Goal: Navigation & Orientation: Find specific page/section

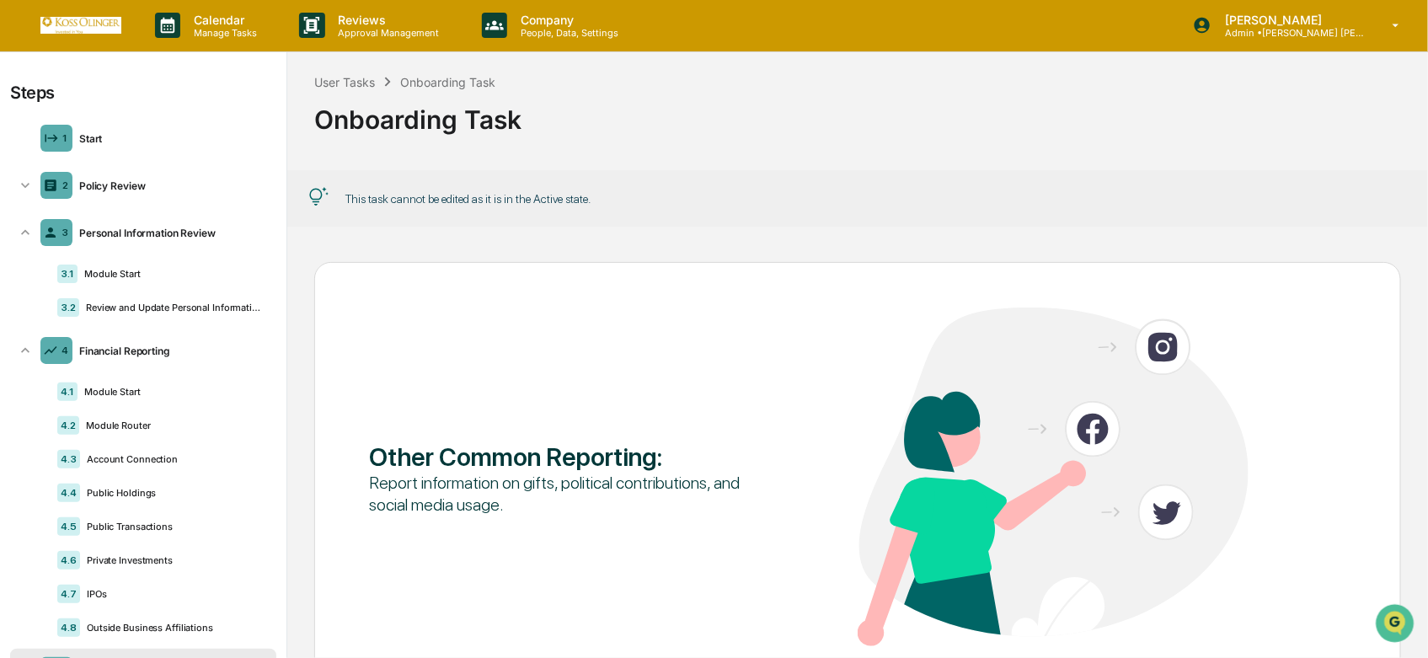
scroll to position [186, 0]
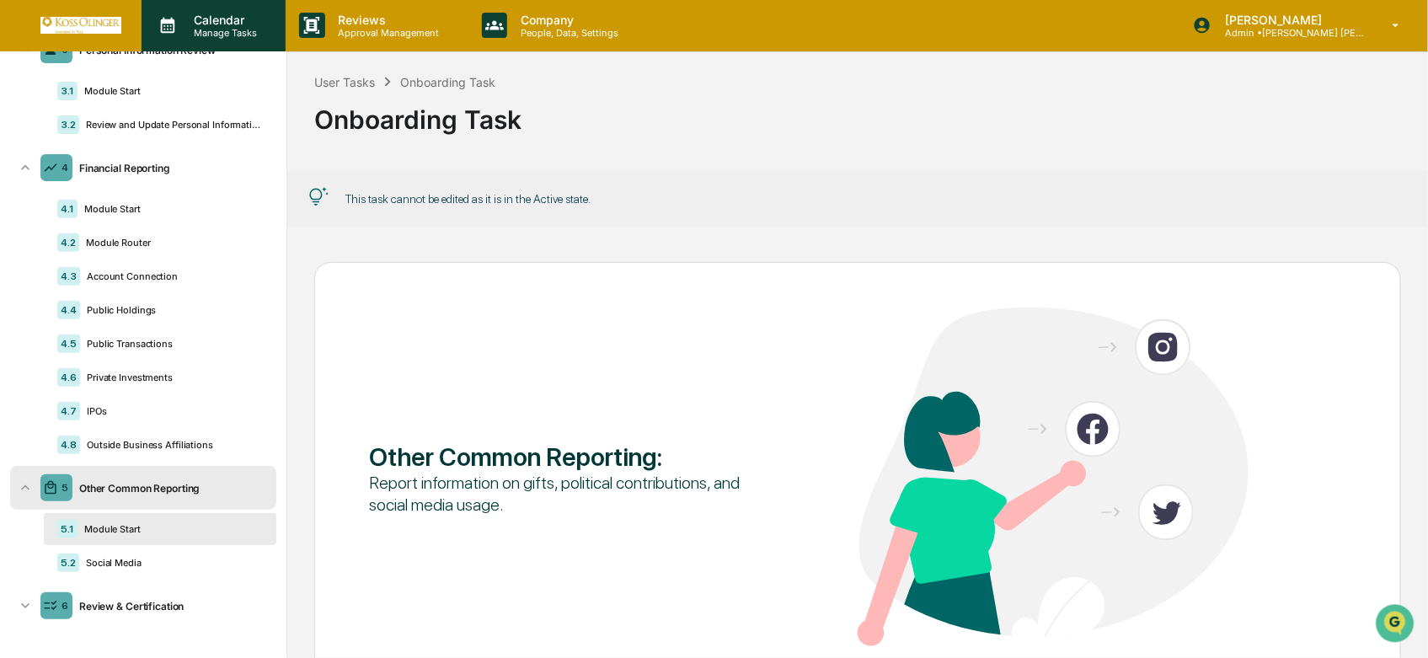
click at [217, 14] on p "Calendar" at bounding box center [222, 20] width 85 height 14
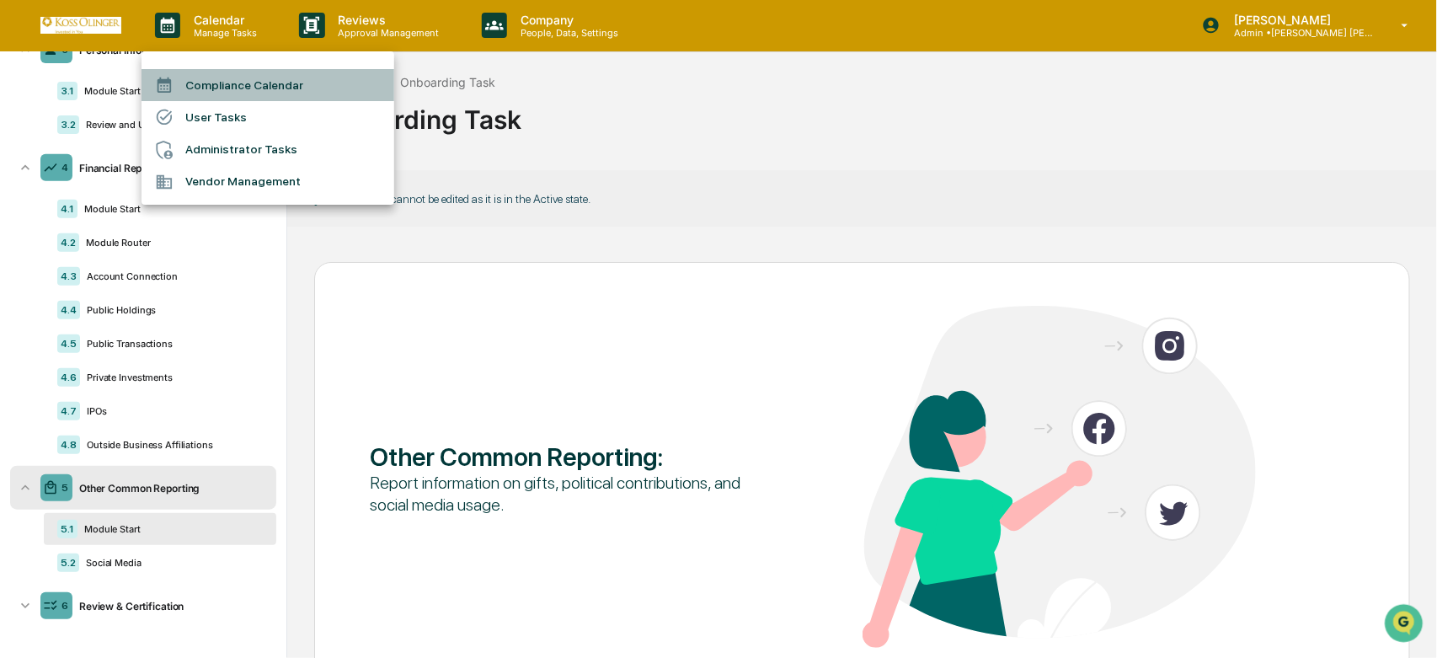
click at [243, 73] on li "Compliance Calendar" at bounding box center [268, 85] width 253 height 32
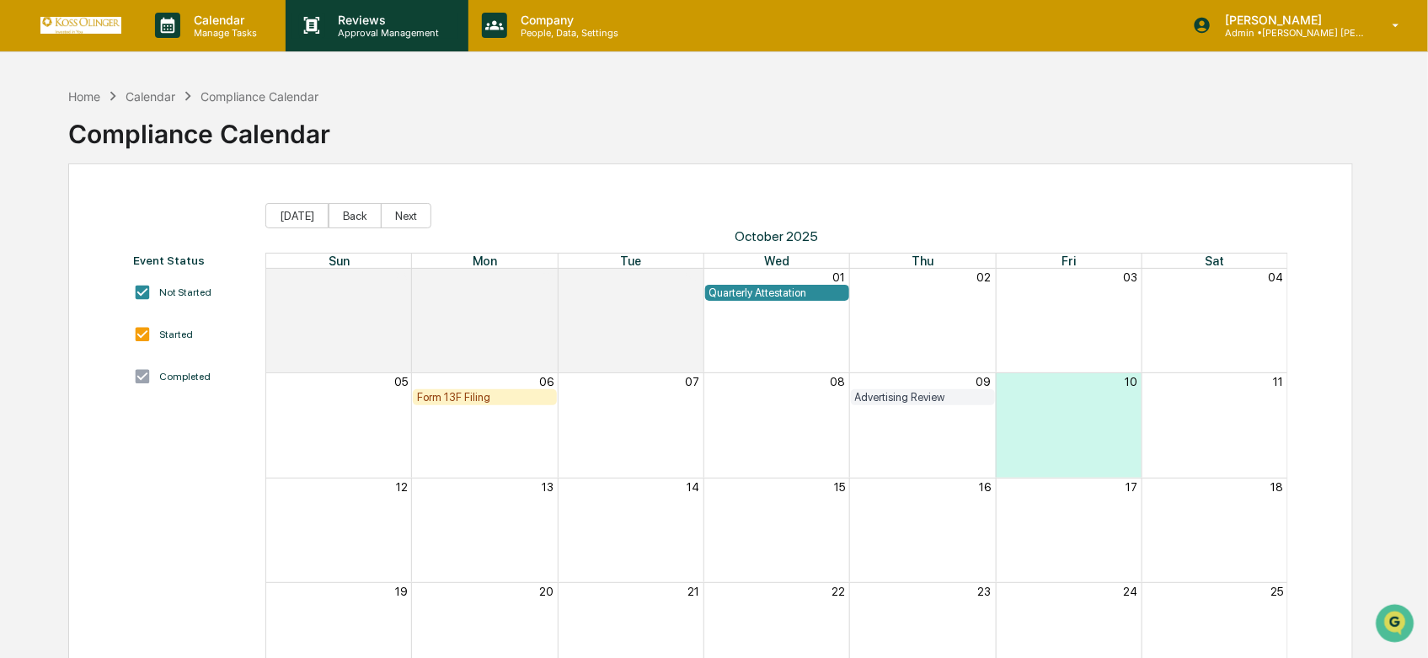
click at [381, 34] on p "Approval Management" at bounding box center [386, 33] width 123 height 12
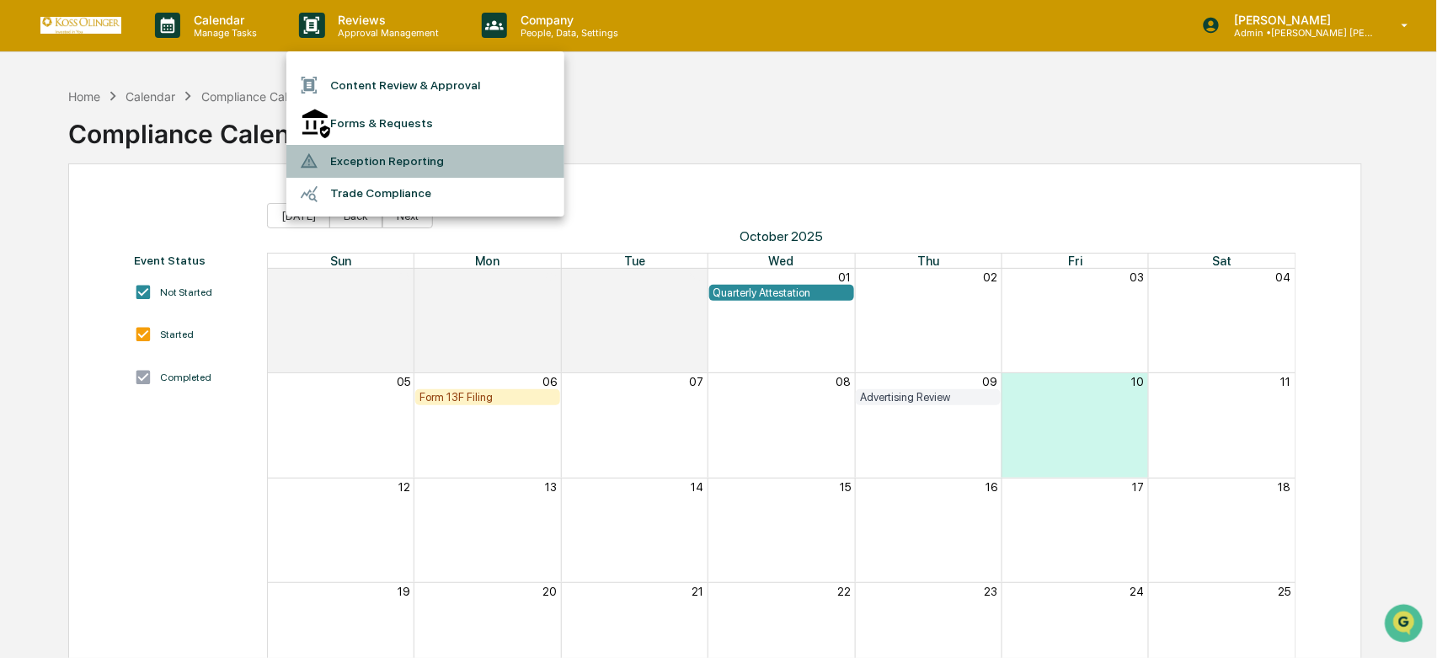
click at [400, 148] on li "Exception Reporting" at bounding box center [425, 161] width 278 height 32
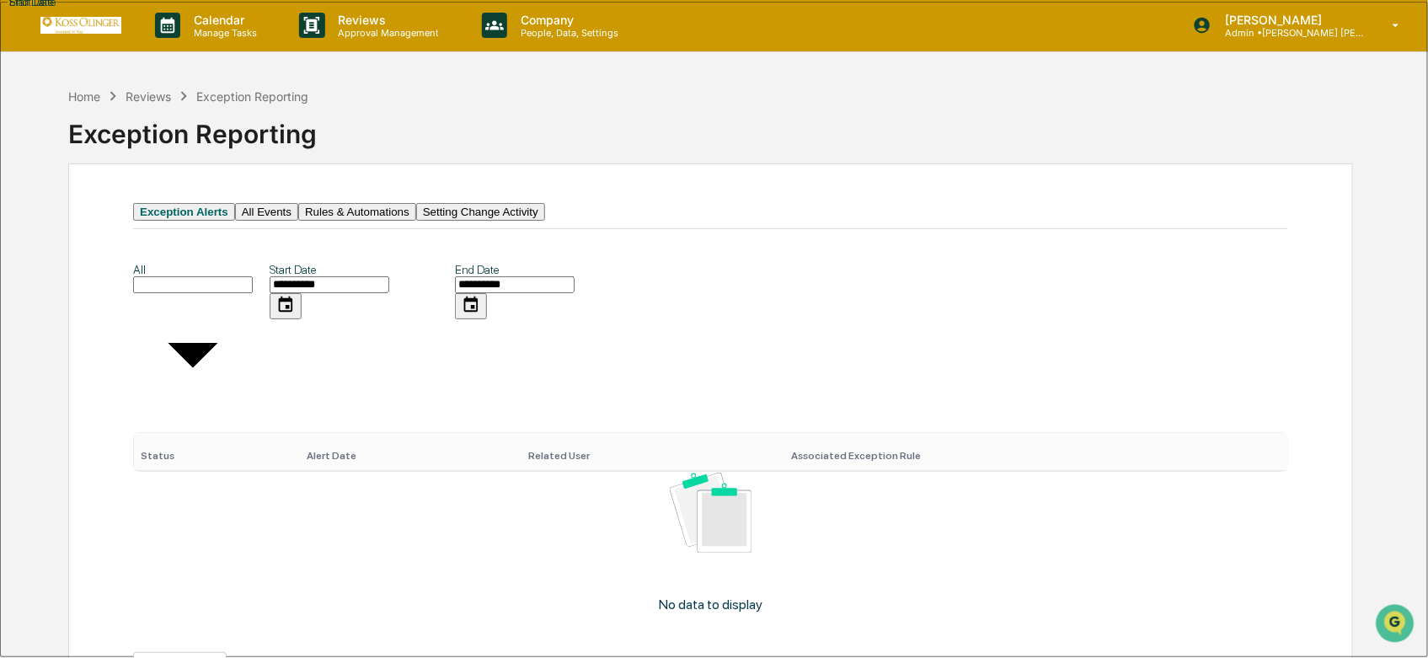
click at [298, 212] on button "All Events" at bounding box center [266, 212] width 63 height 18
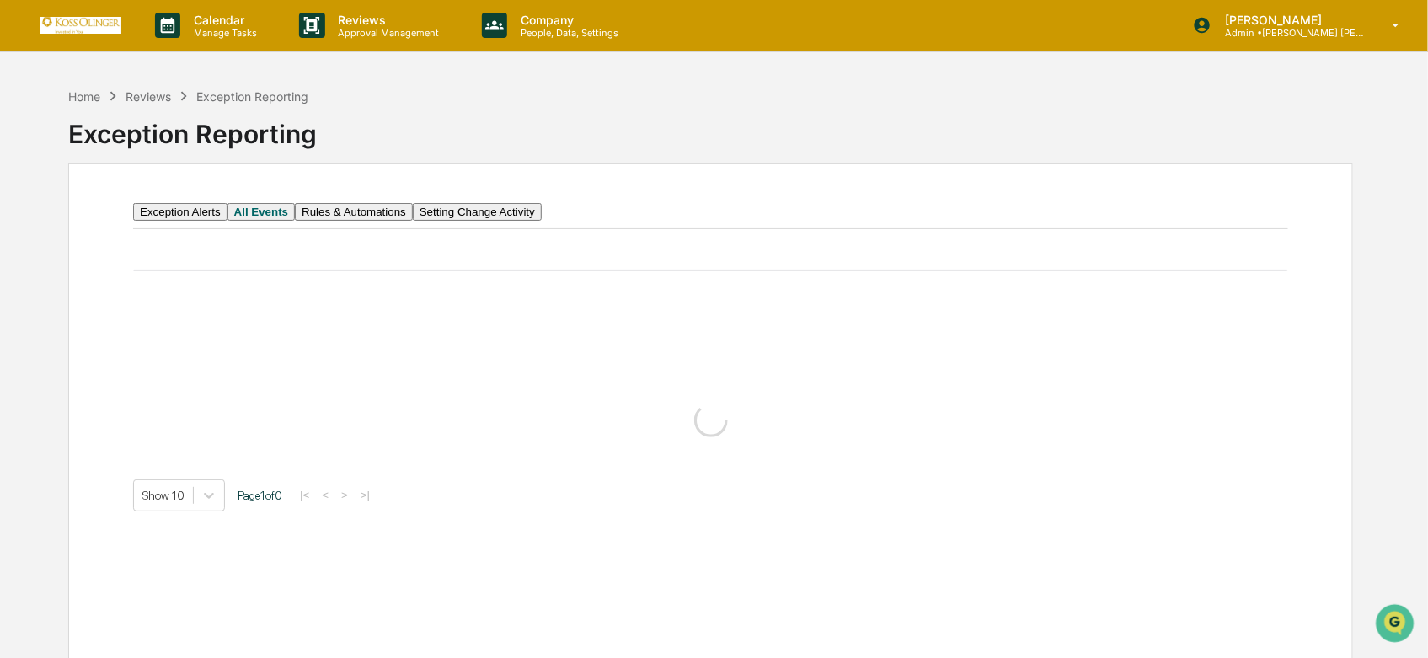
click at [393, 221] on button "Rules & Automations" at bounding box center [354, 212] width 118 height 18
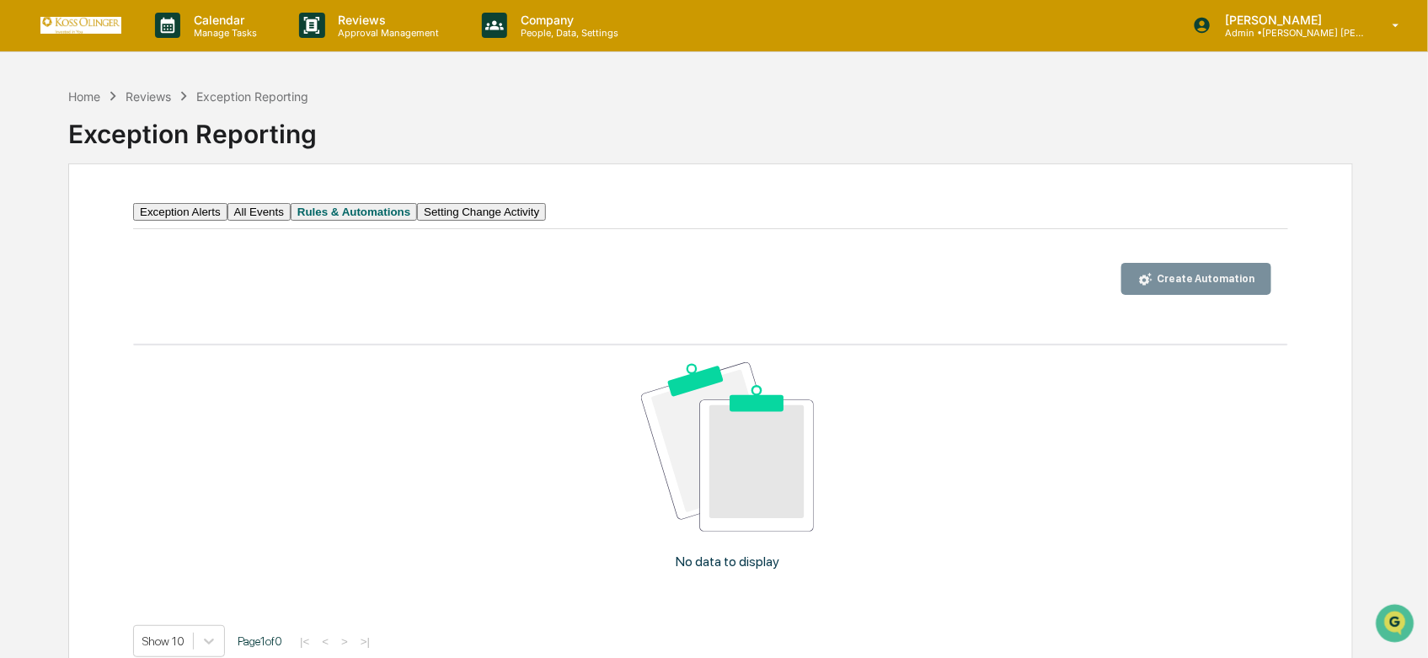
click at [546, 220] on button "Setting Change Activity" at bounding box center [481, 212] width 129 height 18
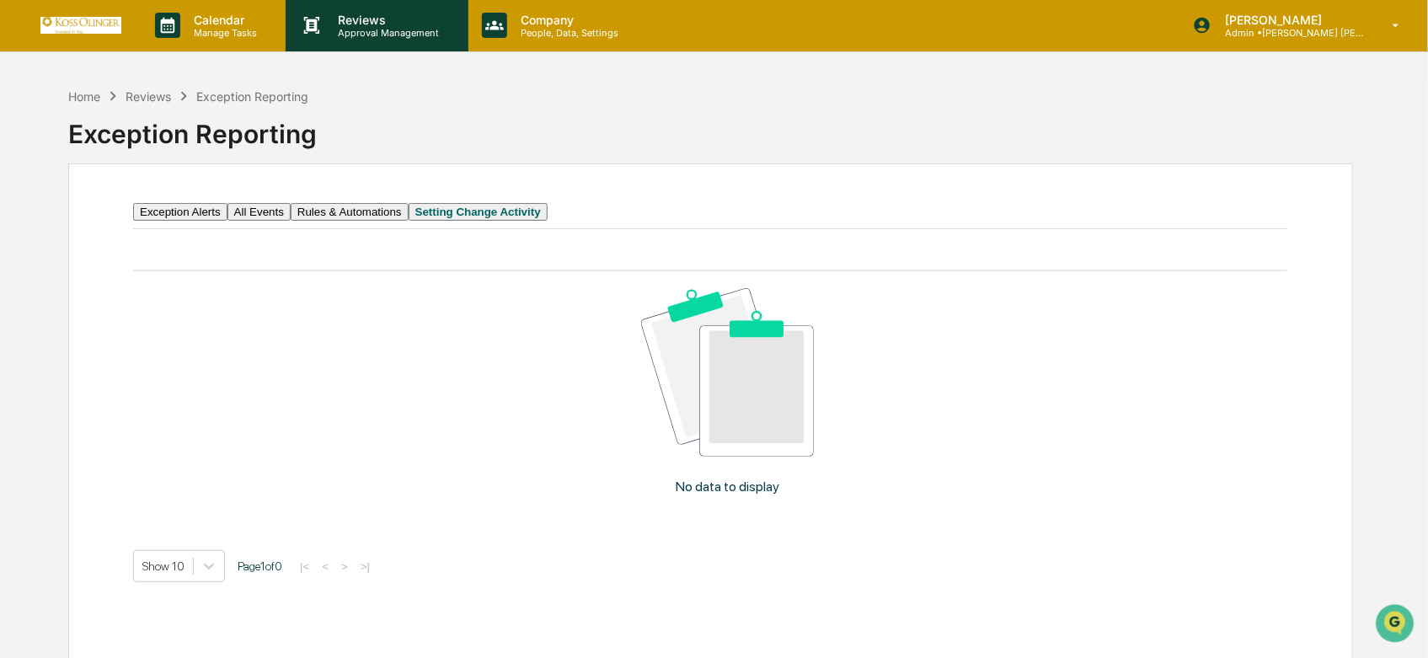
click at [381, 43] on div "Reviews Approval Management" at bounding box center [377, 25] width 182 height 52
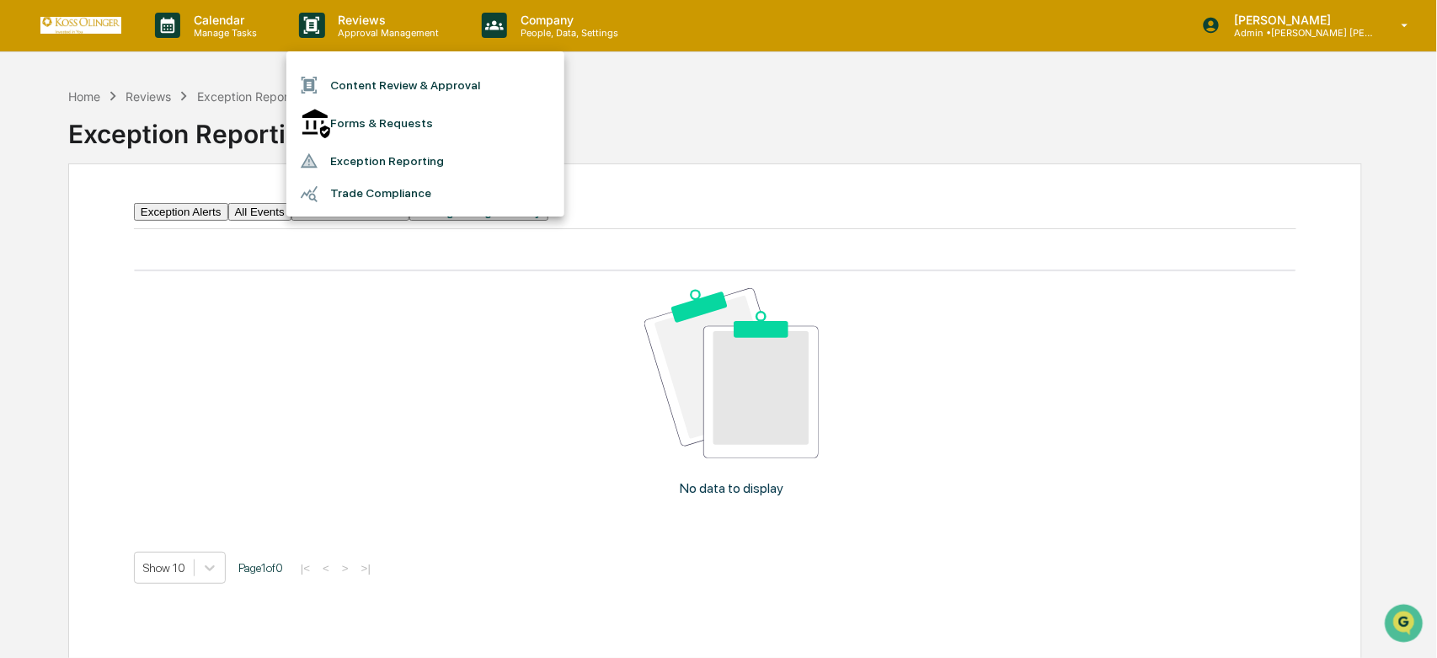
click at [539, 32] on div at bounding box center [718, 329] width 1437 height 658
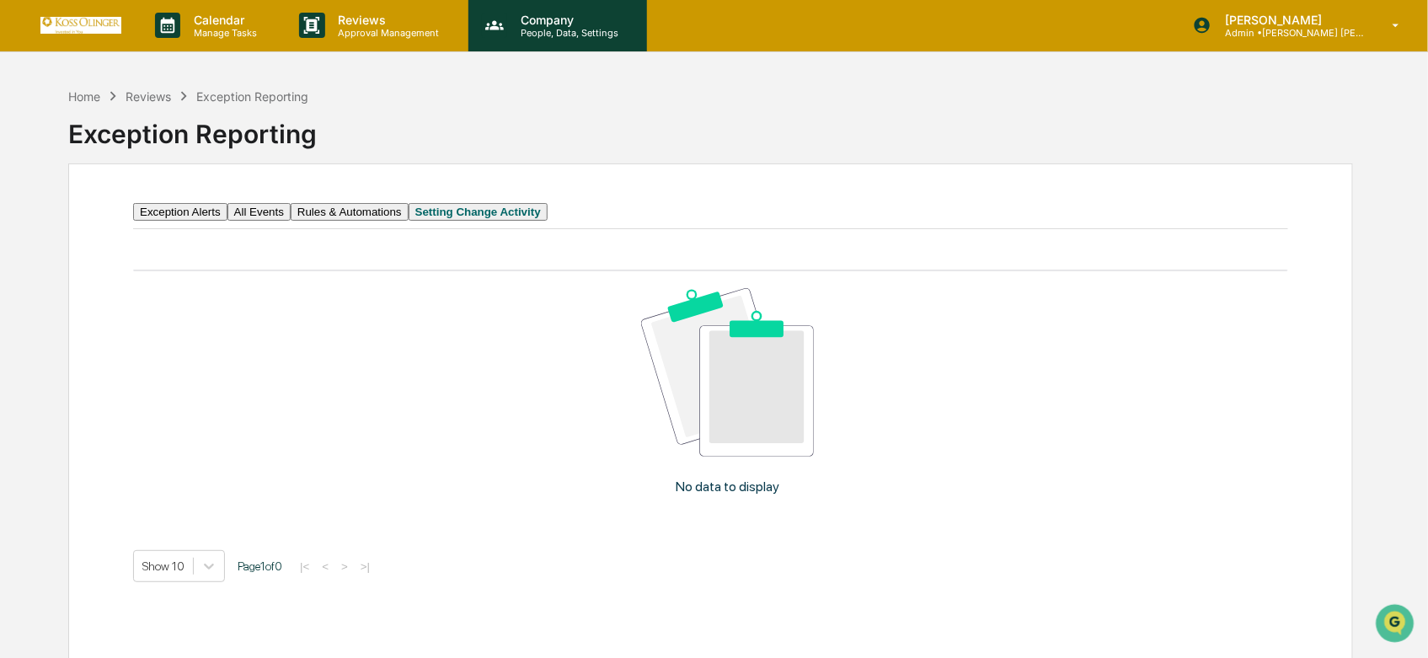
click at [469, 32] on div "Company People, Data, Settings" at bounding box center [557, 25] width 179 height 52
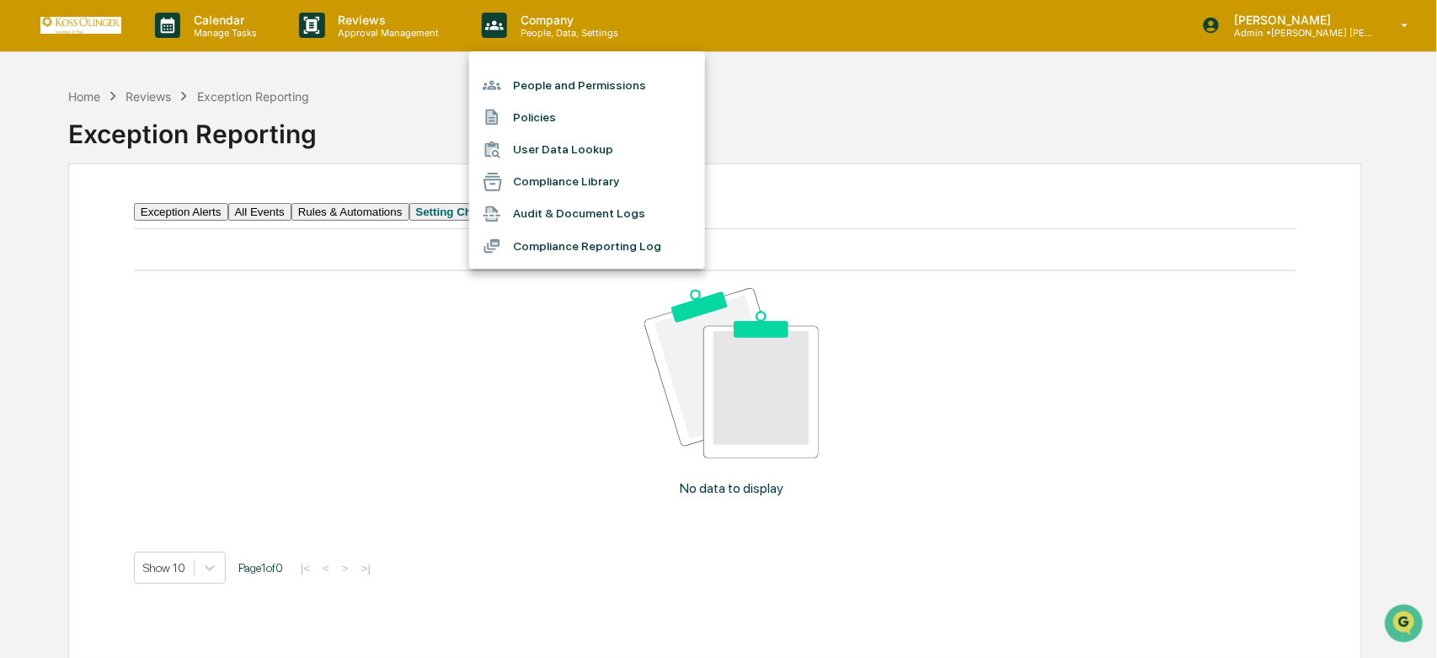
click at [183, 29] on div at bounding box center [718, 329] width 1437 height 658
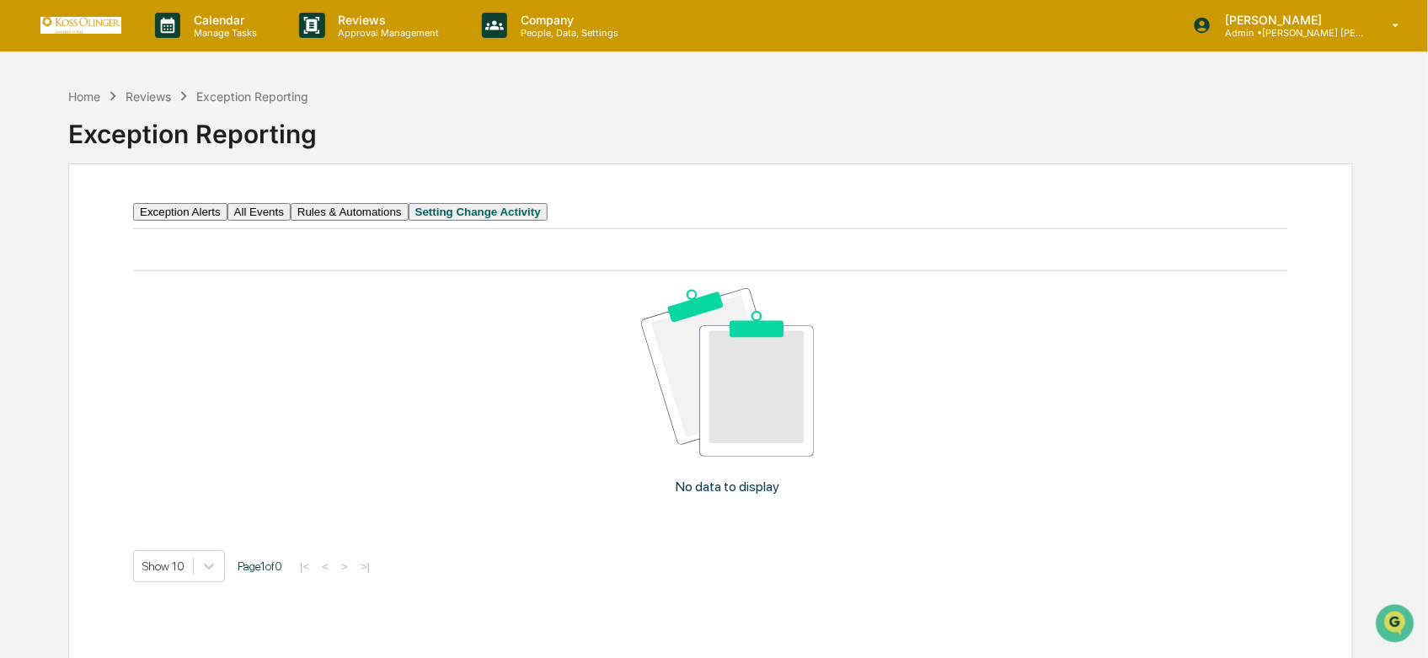
click at [183, 29] on p "Manage Tasks" at bounding box center [222, 33] width 85 height 12
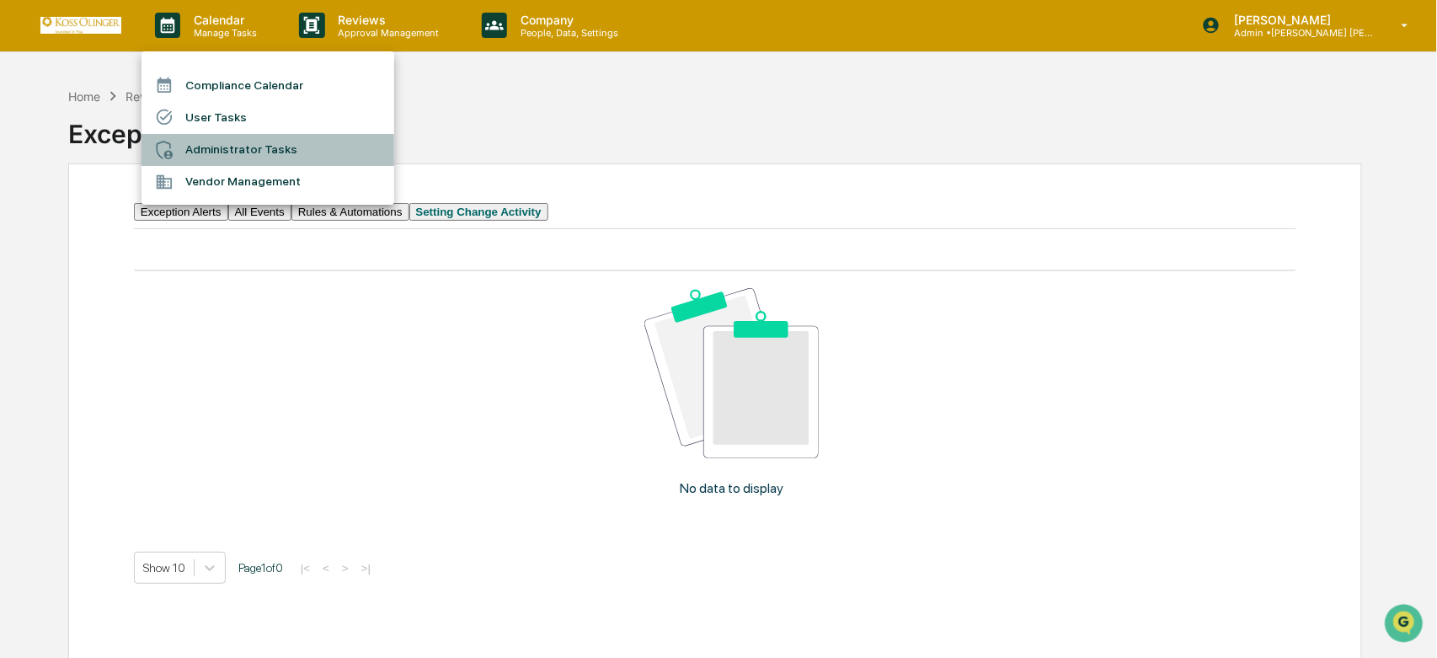
click at [216, 146] on li "Administrator Tasks" at bounding box center [268, 150] width 253 height 32
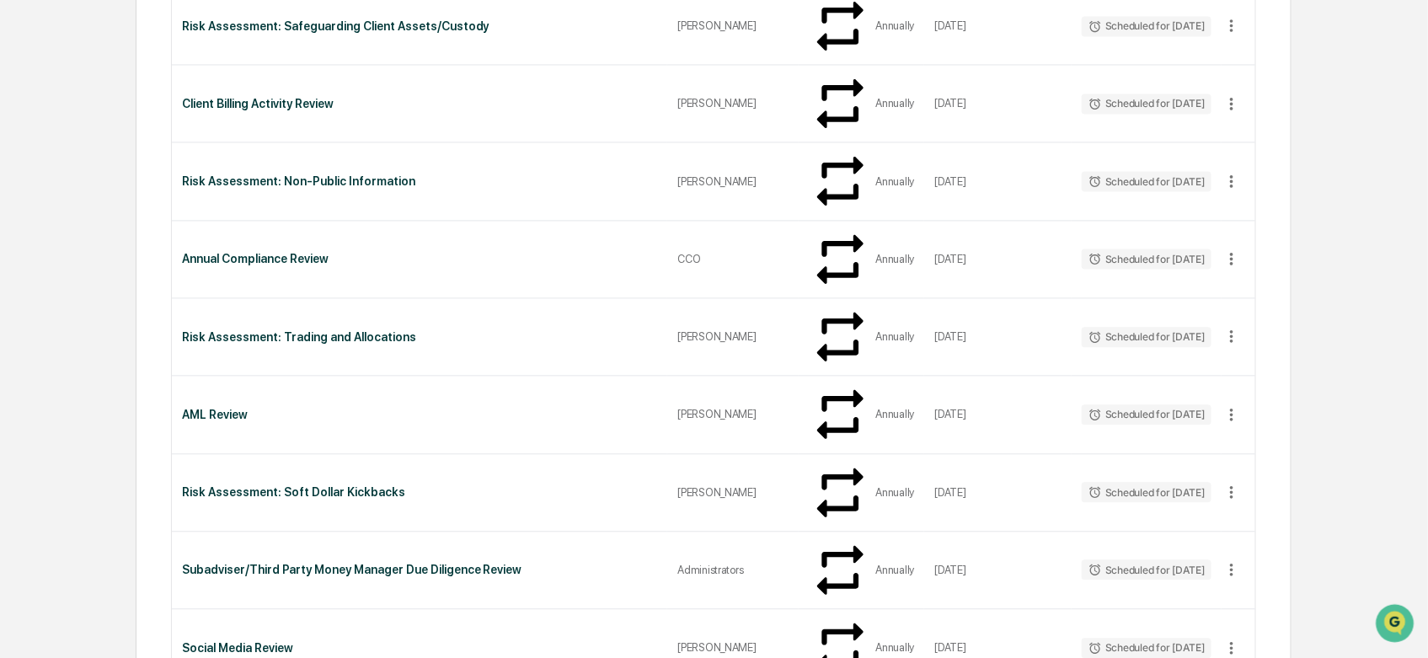
scroll to position [1404, 0]
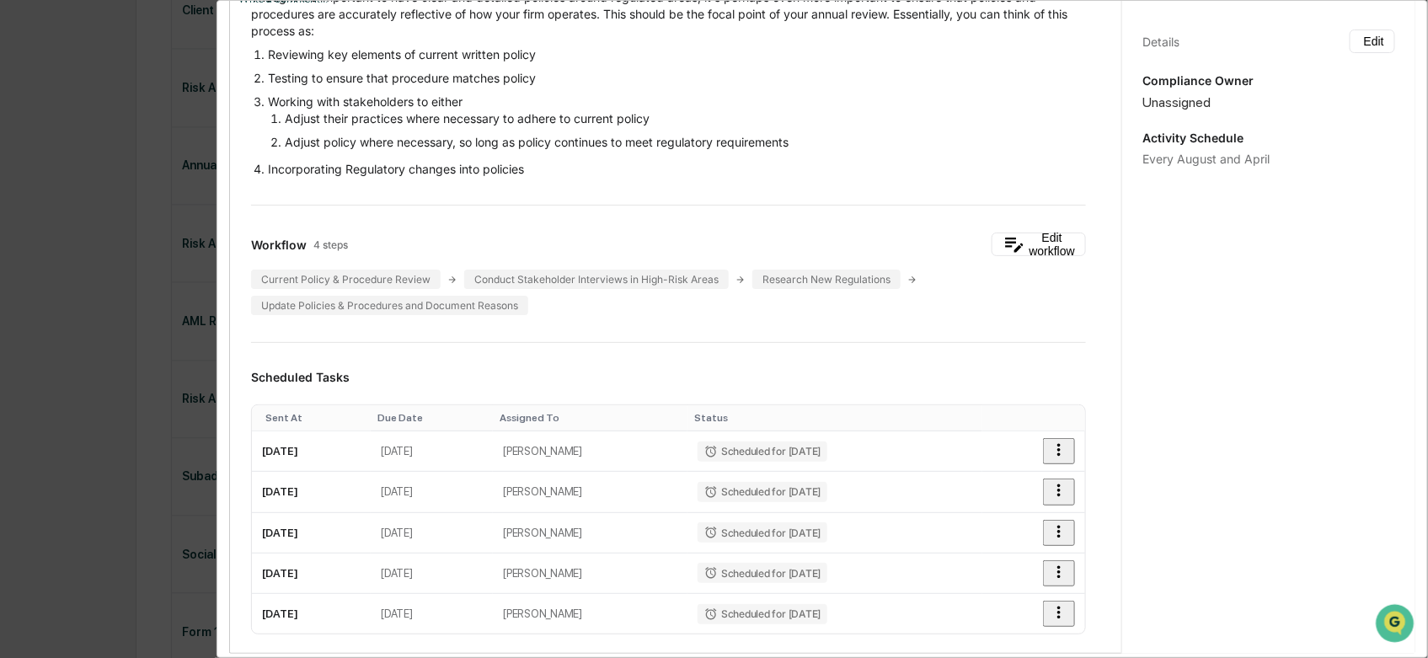
scroll to position [281, 0]
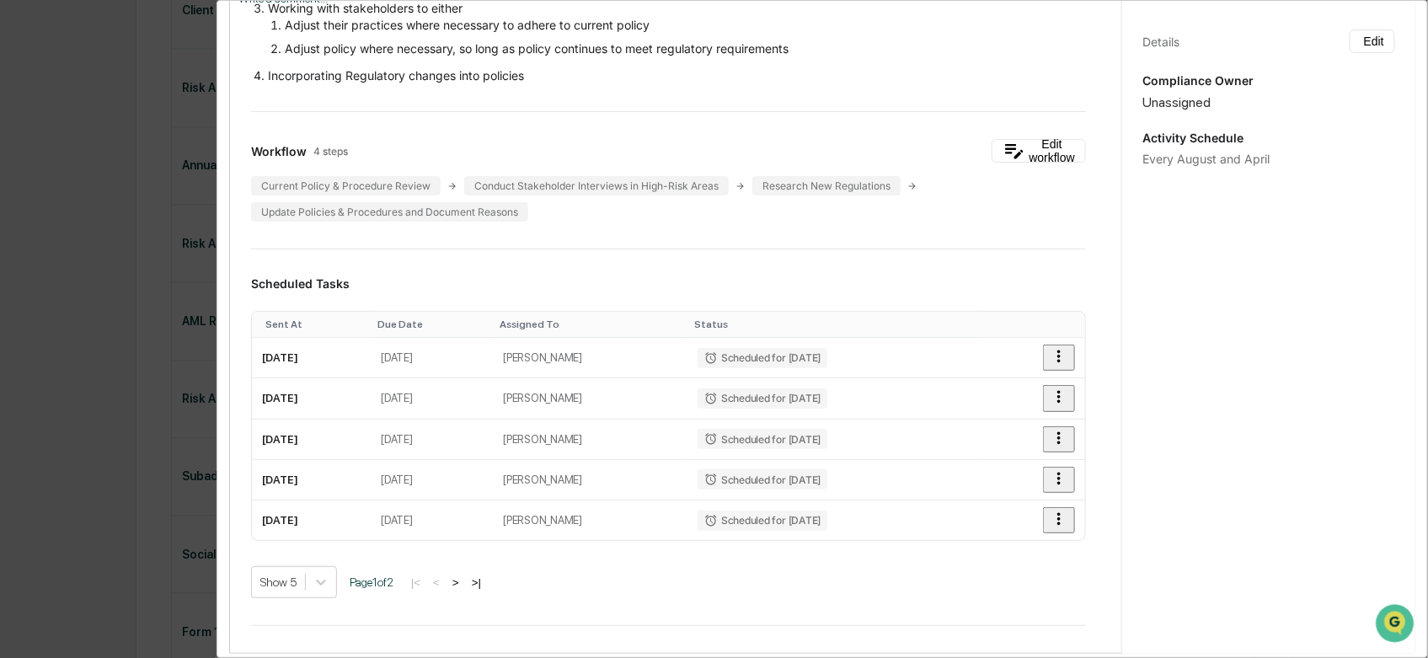
click at [428, 292] on div "Scheduled Tasks Sent At Due Date Assigned To Status [DATE] [DATE] [PERSON_NAME]…" at bounding box center [668, 437] width 835 height 322
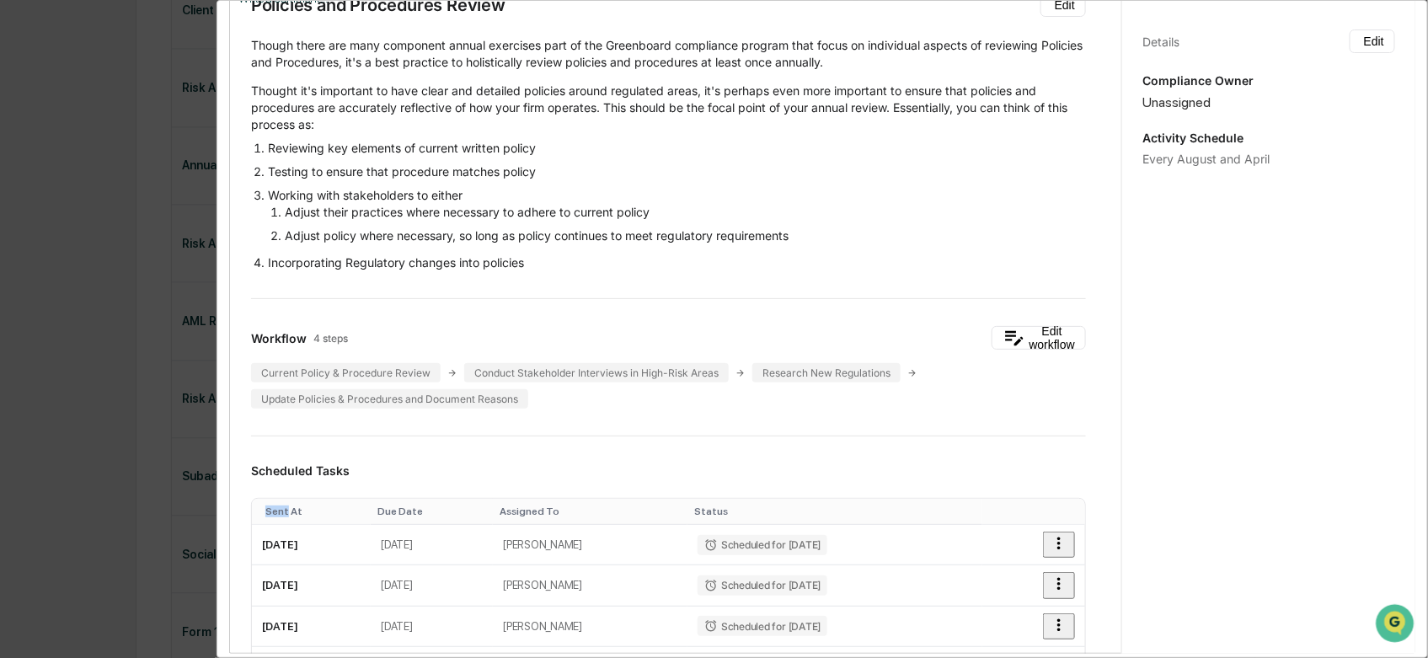
scroll to position [0, 0]
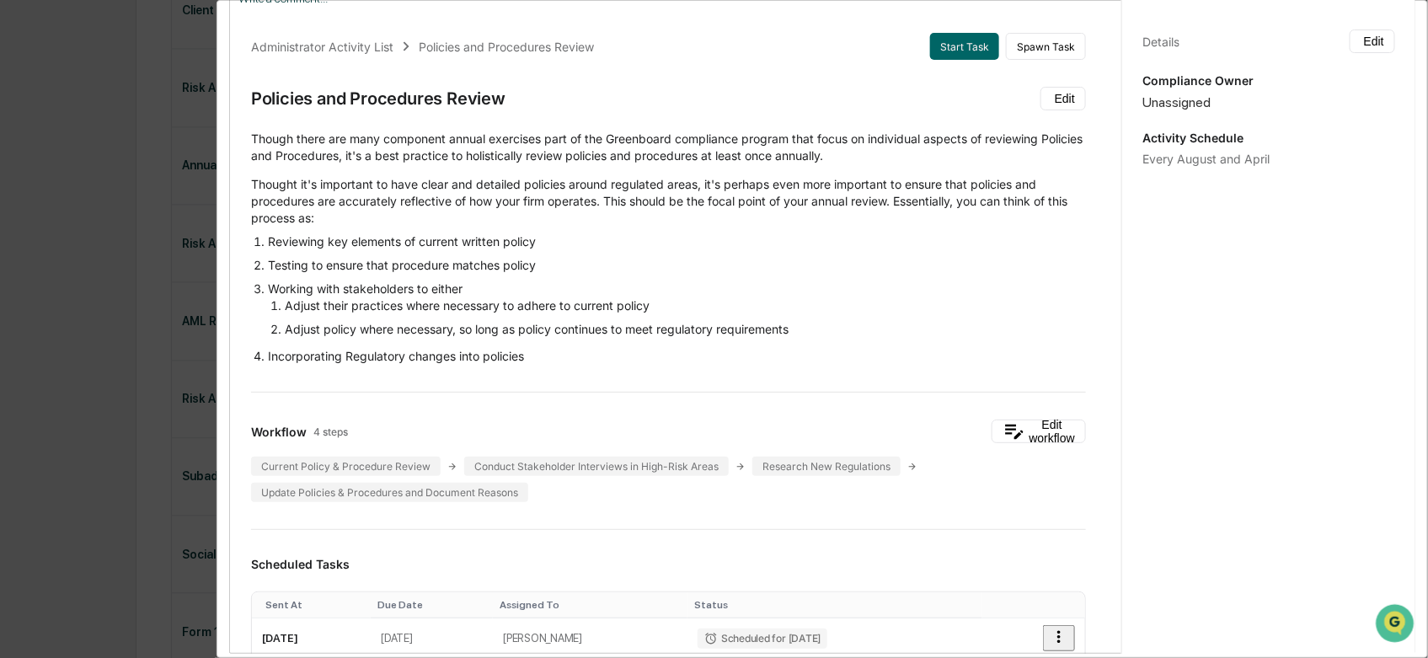
click at [142, 300] on div "Administrator Activity List Policies and Procedures Review Start Task Spawn Tas…" at bounding box center [714, 329] width 1428 height 658
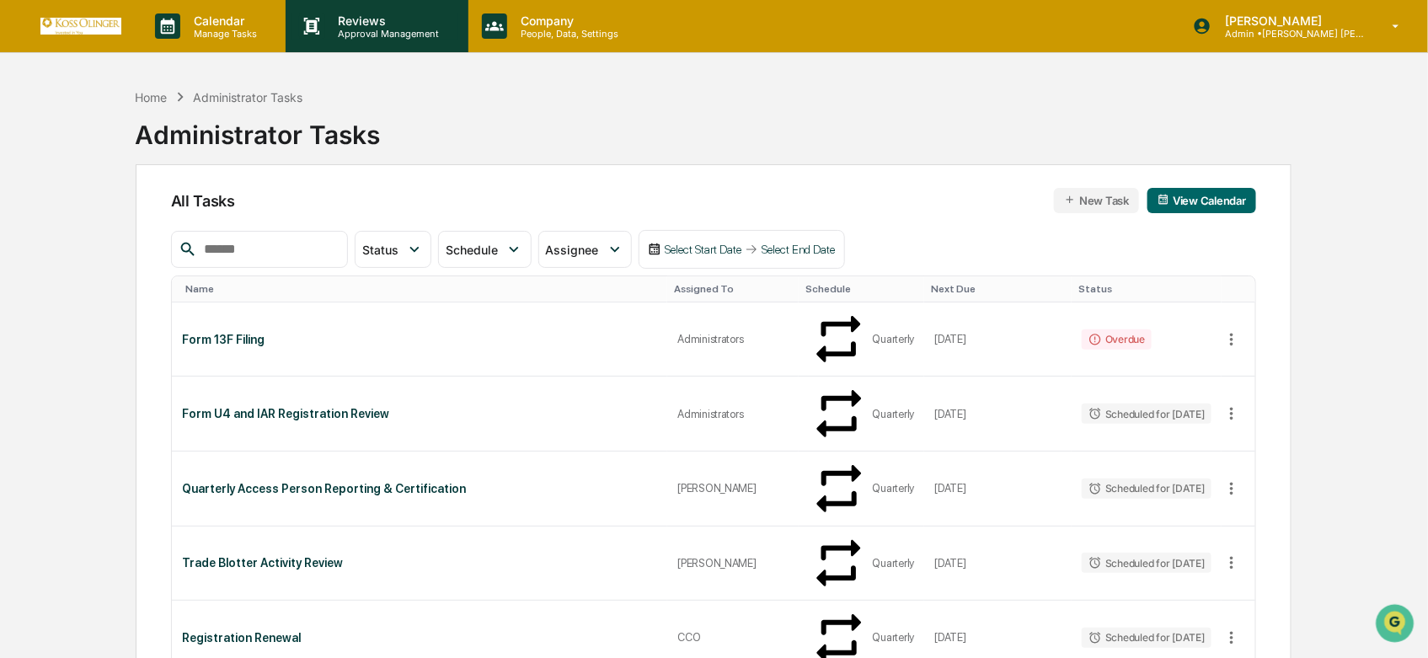
click at [349, 23] on p "Reviews" at bounding box center [386, 20] width 123 height 14
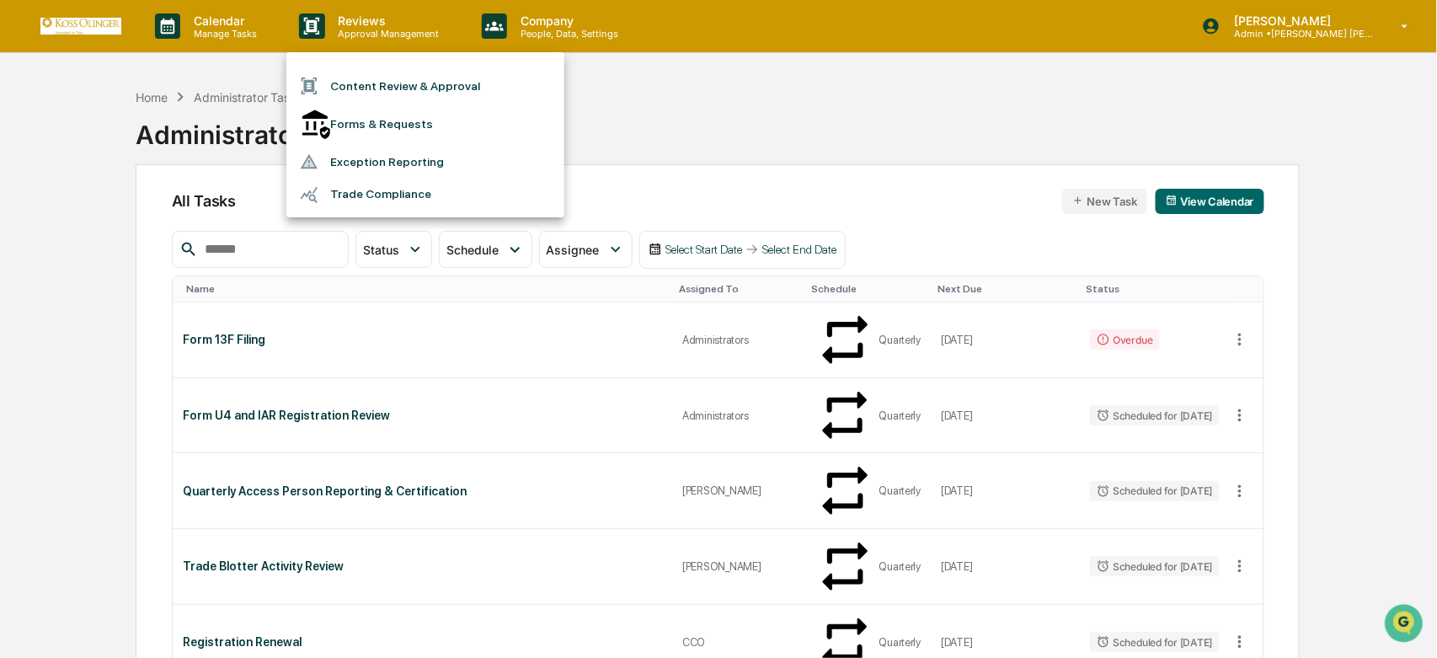
click at [233, 38] on div at bounding box center [718, 329] width 1437 height 658
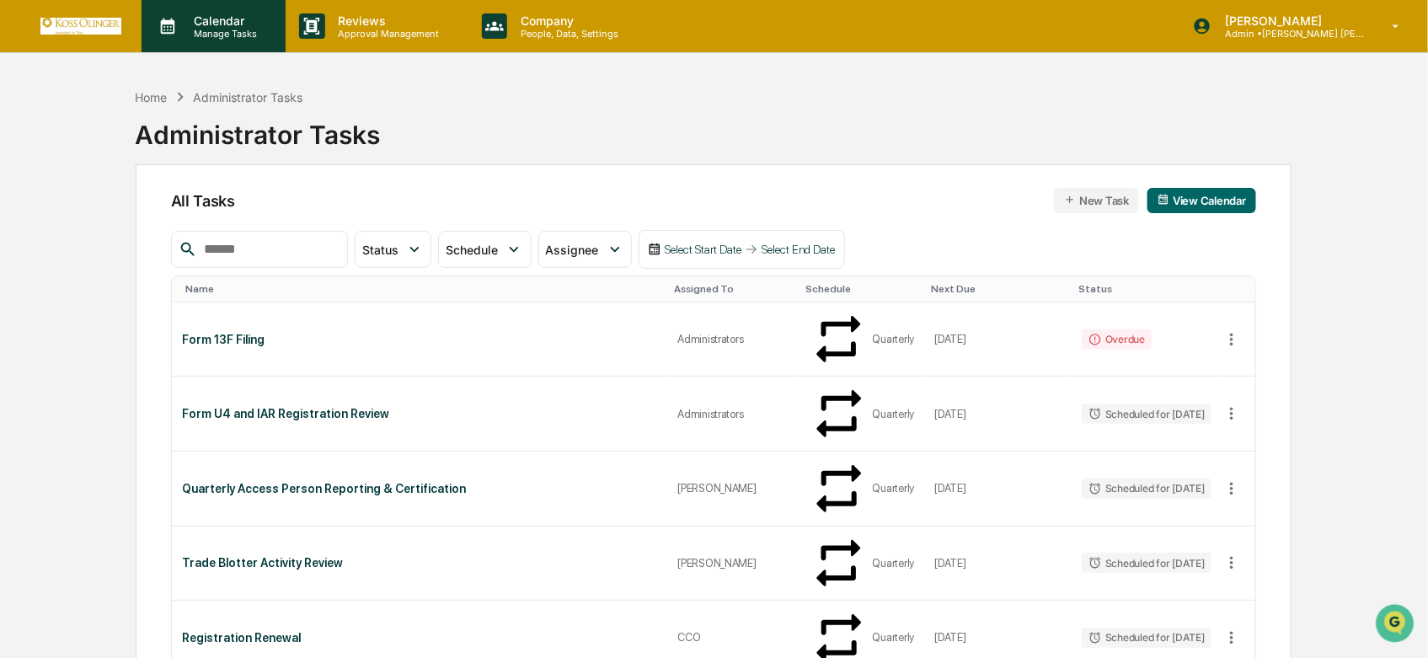
click at [239, 40] on div "Calendar Manage Tasks" at bounding box center [214, 26] width 144 height 52
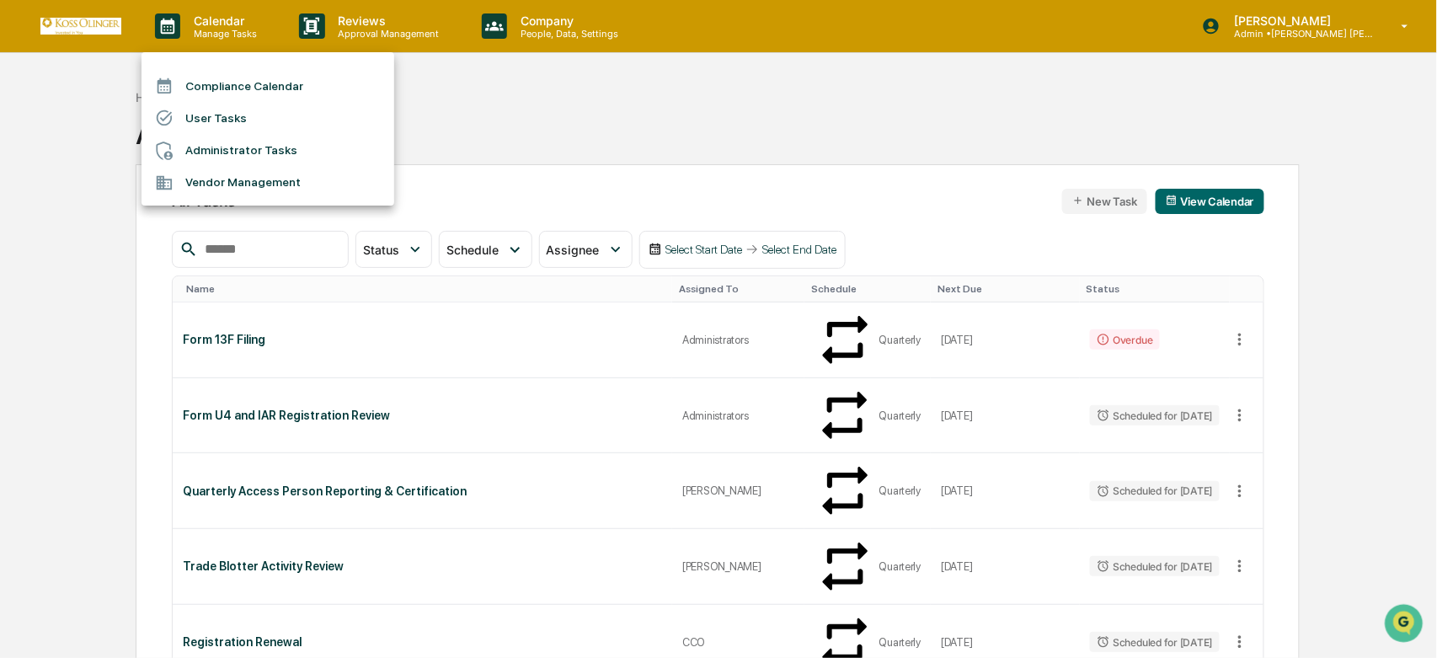
click at [276, 190] on li "Vendor Management" at bounding box center [268, 183] width 253 height 32
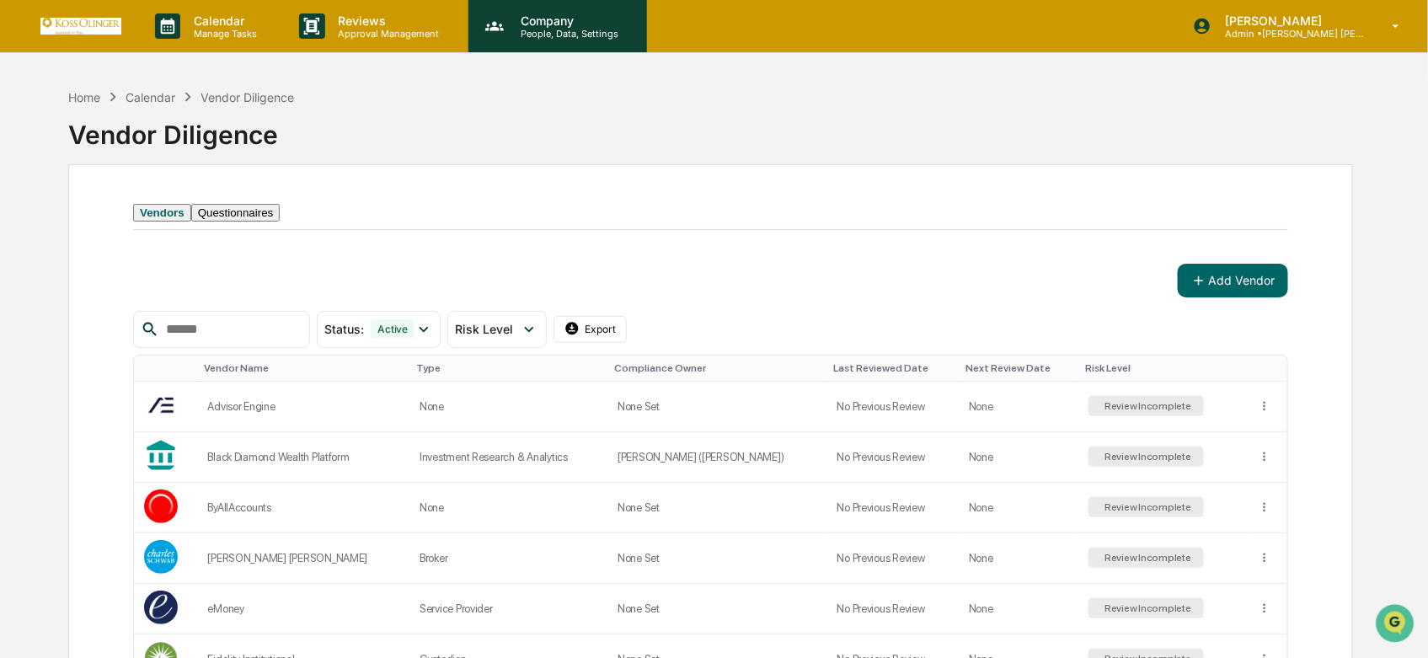
click at [545, 29] on p "People, Data, Settings" at bounding box center [567, 34] width 120 height 12
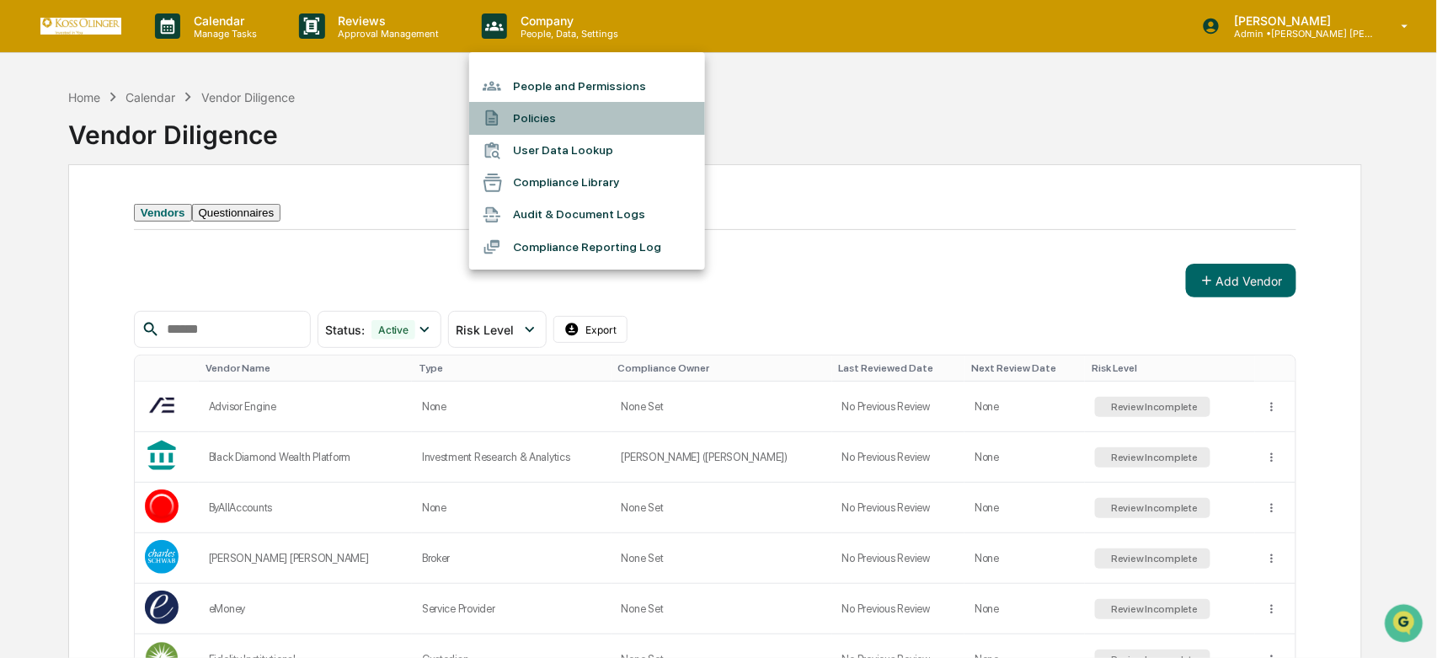
click at [559, 112] on li "Policies" at bounding box center [587, 118] width 236 height 32
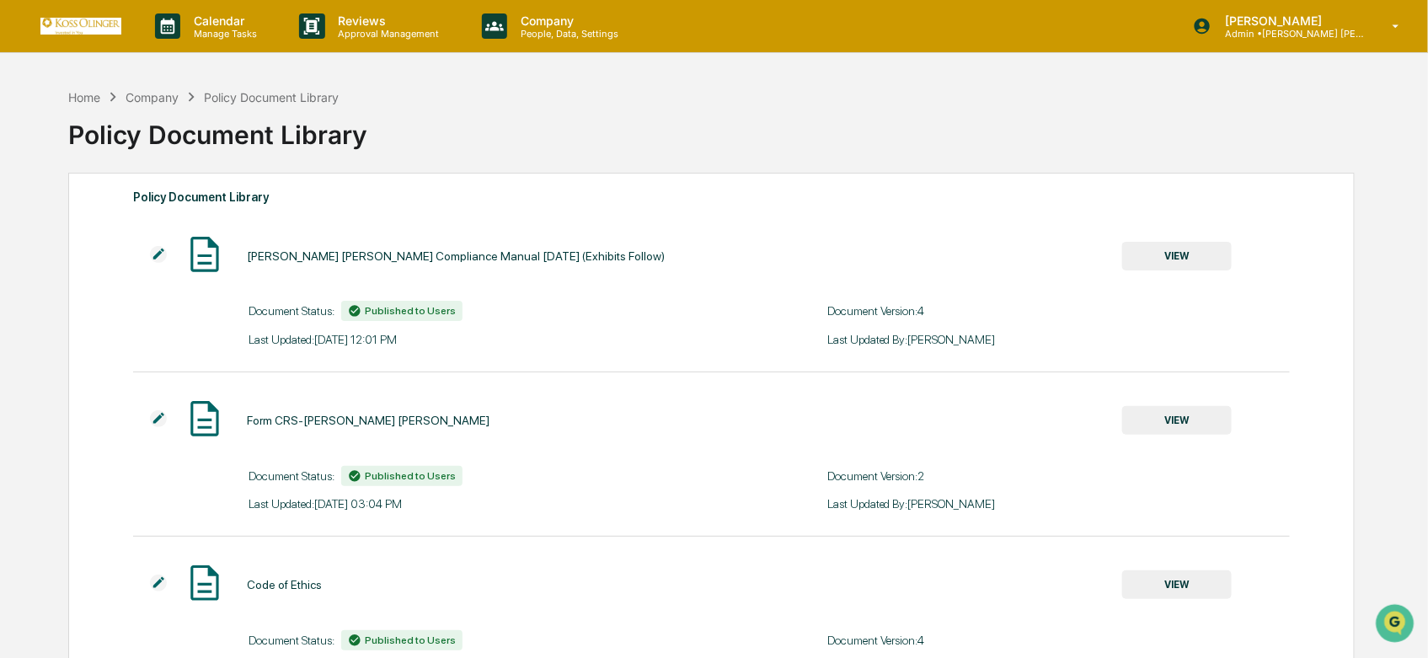
click at [1160, 282] on div "[PERSON_NAME] [PERSON_NAME] Compliance Manual [DATE] (Exhibits Follow) VIEW Doc…" at bounding box center [711, 289] width 1157 height 113
